Goal: Navigation & Orientation: Find specific page/section

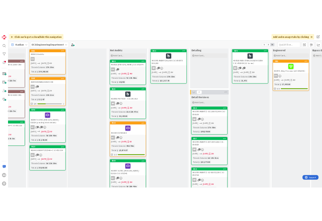
scroll to position [186, 226]
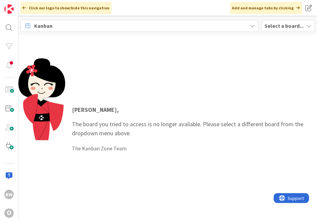
click at [293, 26] on b "Select a board..." at bounding box center [284, 25] width 39 height 7
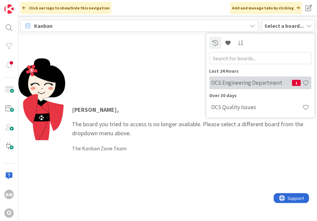
click at [252, 80] on h4 "OCS Engineering Department" at bounding box center [251, 82] width 81 height 7
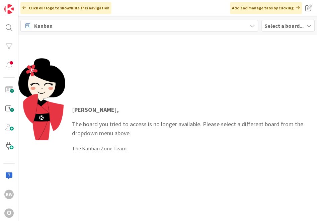
click at [290, 24] on b "Select a board..." at bounding box center [284, 25] width 39 height 7
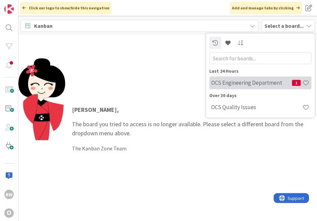
click at [251, 84] on h4 "OCS Engineering Department" at bounding box center [251, 82] width 81 height 7
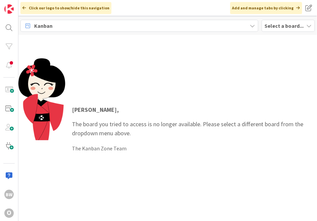
click at [286, 28] on b "Select a board..." at bounding box center [284, 25] width 39 height 7
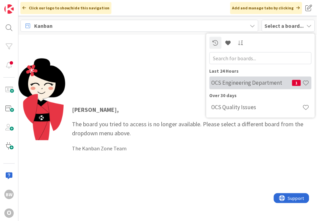
click at [262, 82] on h4 "OCS Engineering Department" at bounding box center [251, 82] width 81 height 7
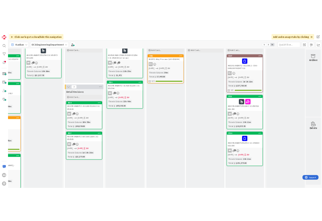
scroll to position [74, 509]
